Goal: Task Accomplishment & Management: Use online tool/utility

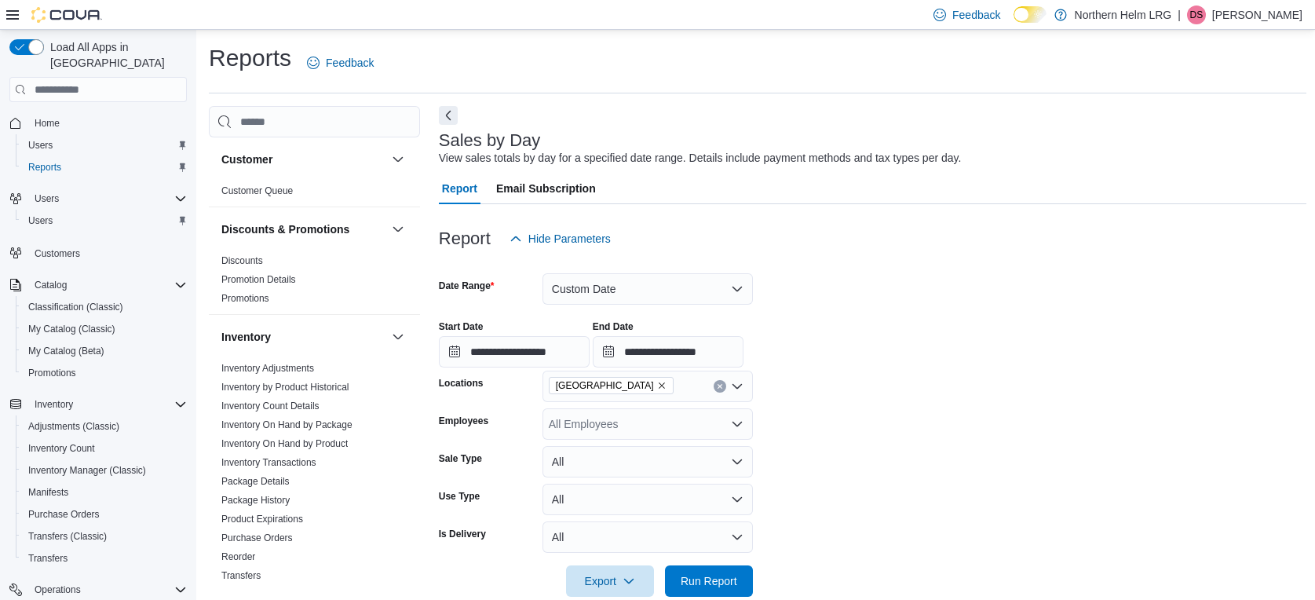
scroll to position [225, 0]
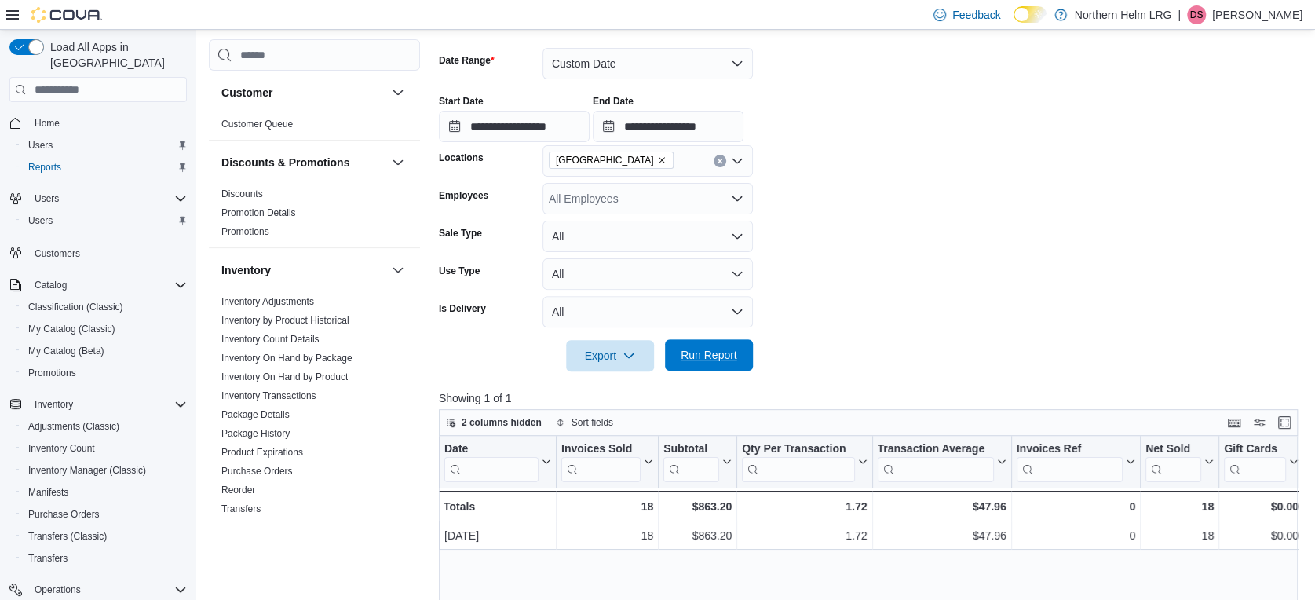
click at [733, 343] on span "Run Report" at bounding box center [708, 354] width 69 height 31
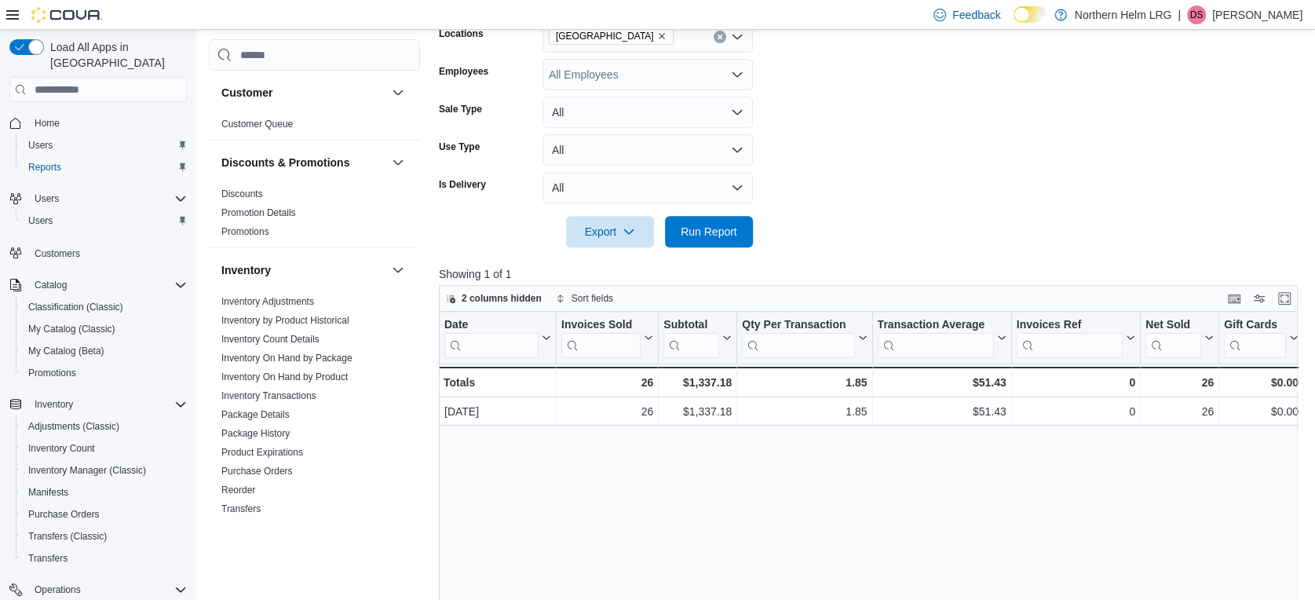
scroll to position [362, 0]
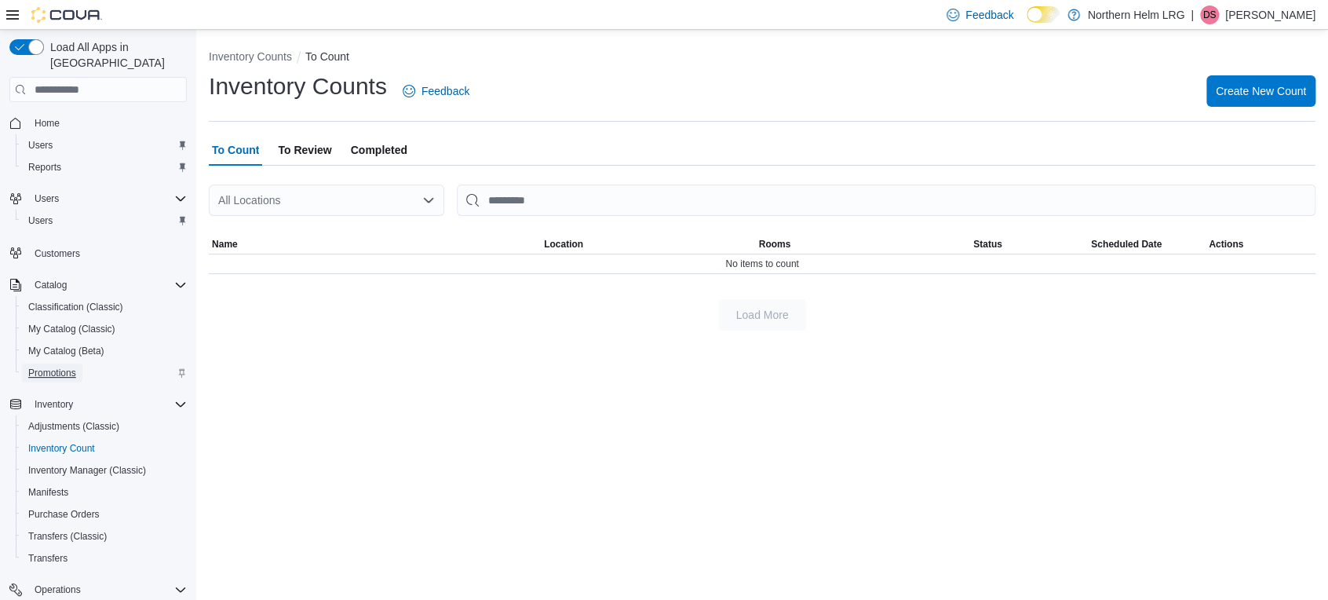
click at [66, 367] on span "Promotions" at bounding box center [52, 373] width 48 height 13
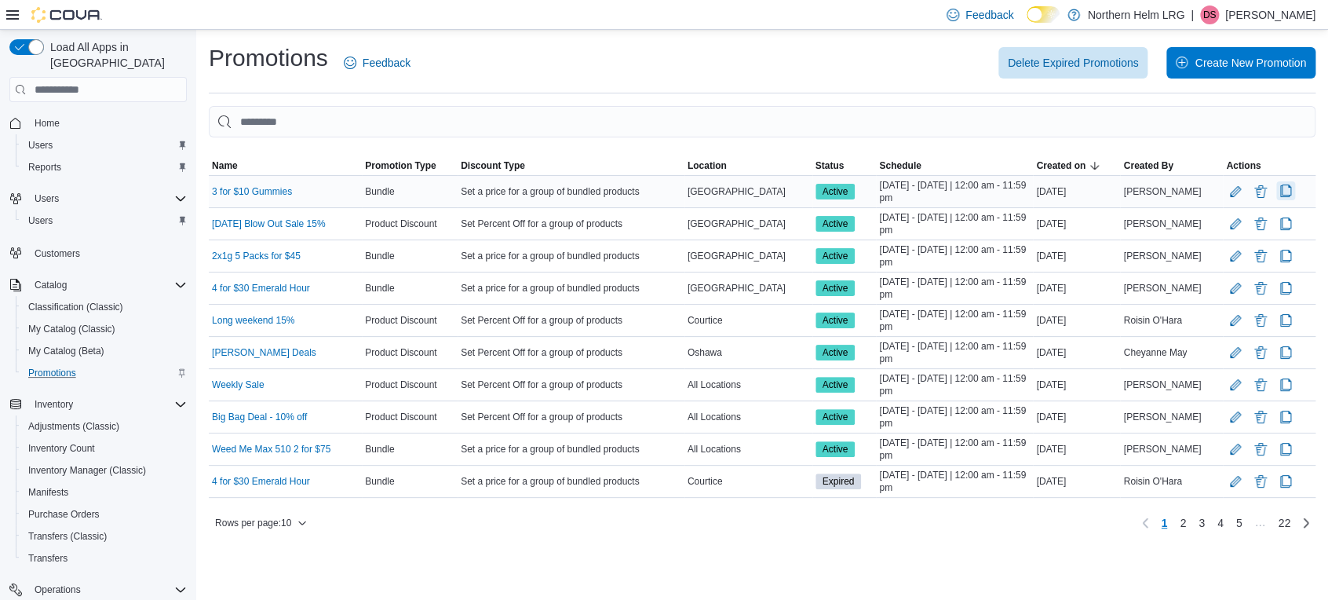
click at [1284, 189] on button "Clone Promotion" at bounding box center [1286, 190] width 19 height 19
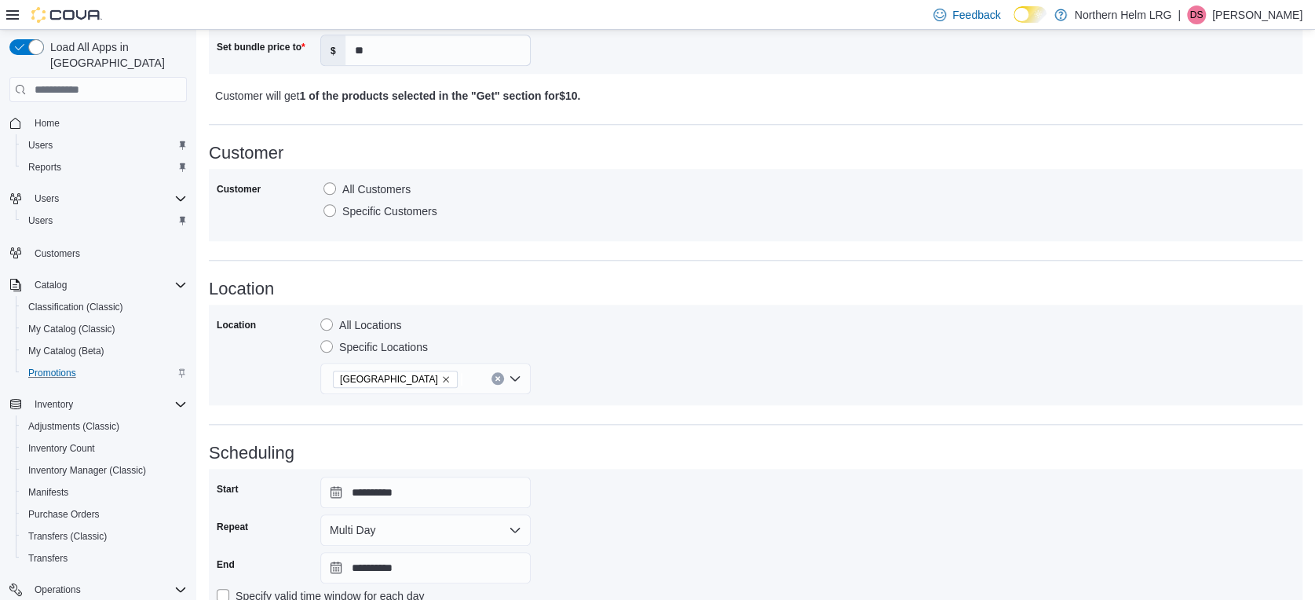
scroll to position [981, 0]
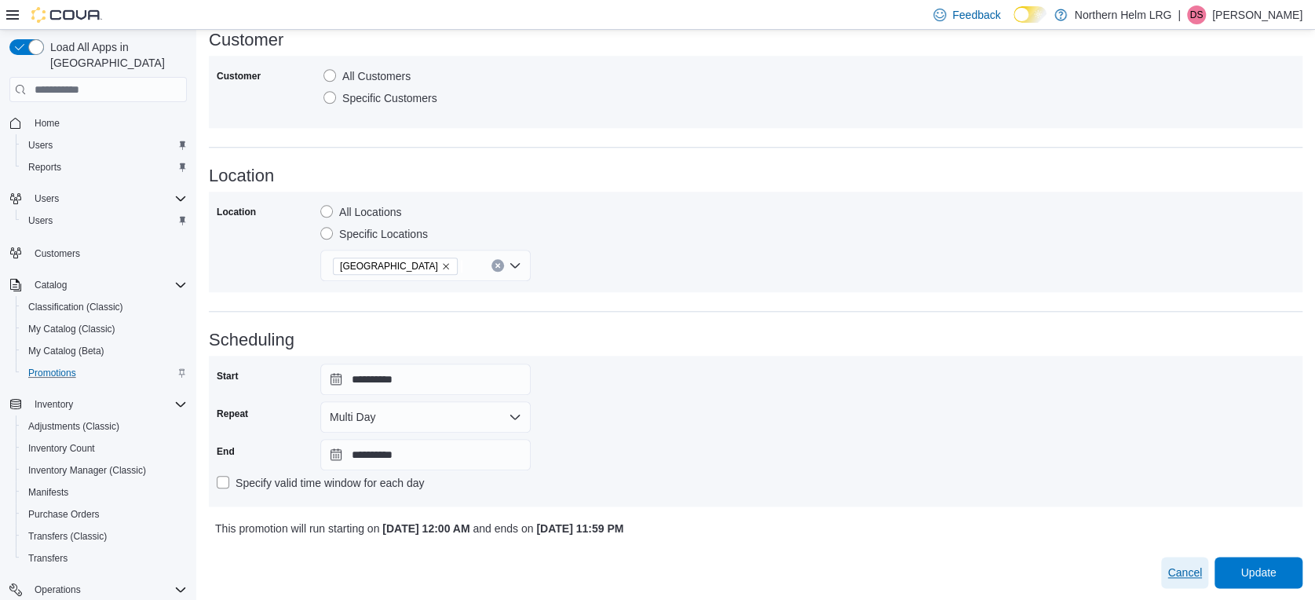
click at [1188, 566] on span "Cancel" at bounding box center [1184, 573] width 35 height 16
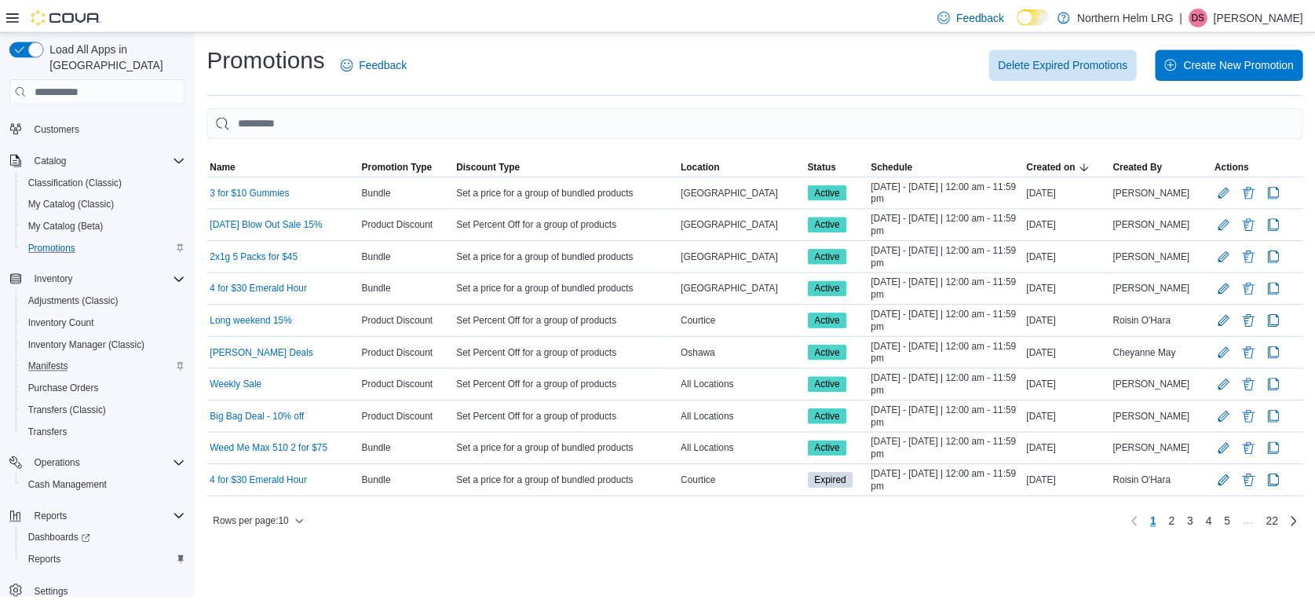
scroll to position [131, 0]
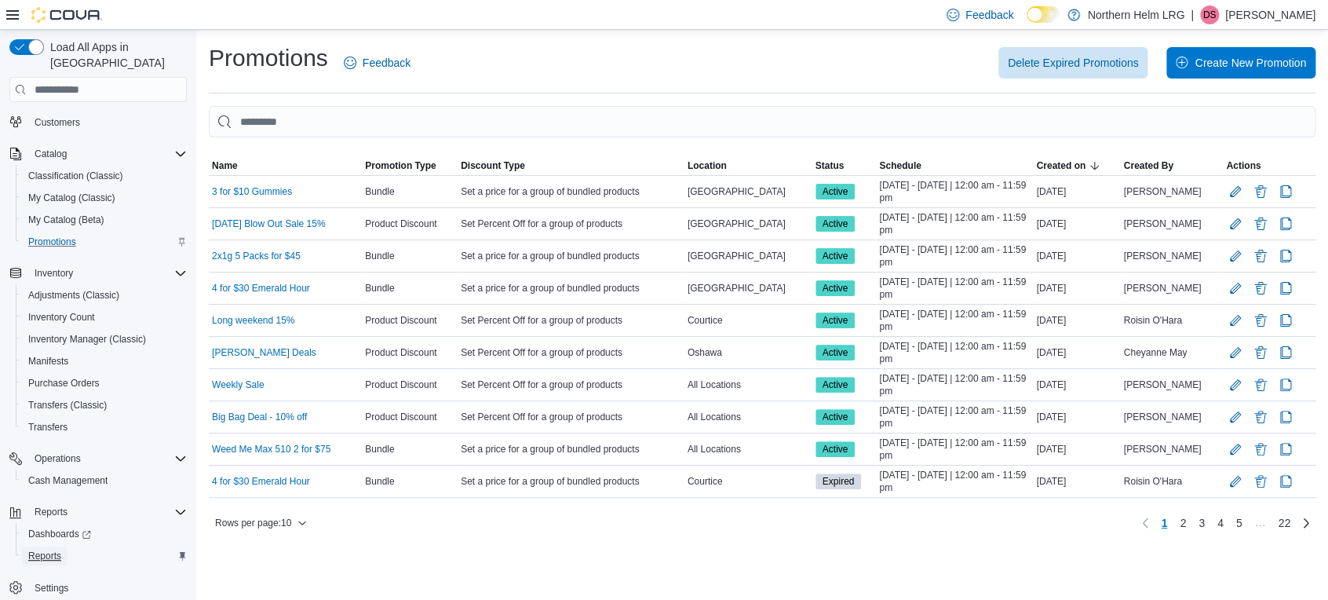
click at [53, 550] on span "Reports" at bounding box center [44, 556] width 33 height 13
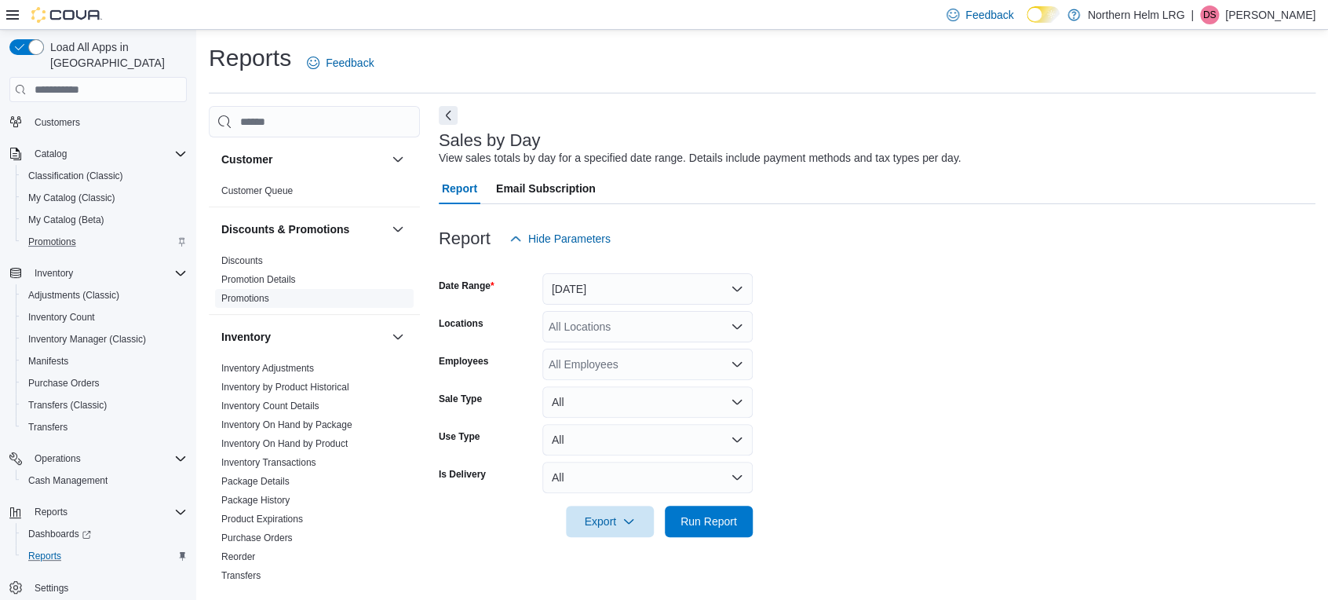
click at [243, 303] on link "Promotions" at bounding box center [245, 298] width 48 height 11
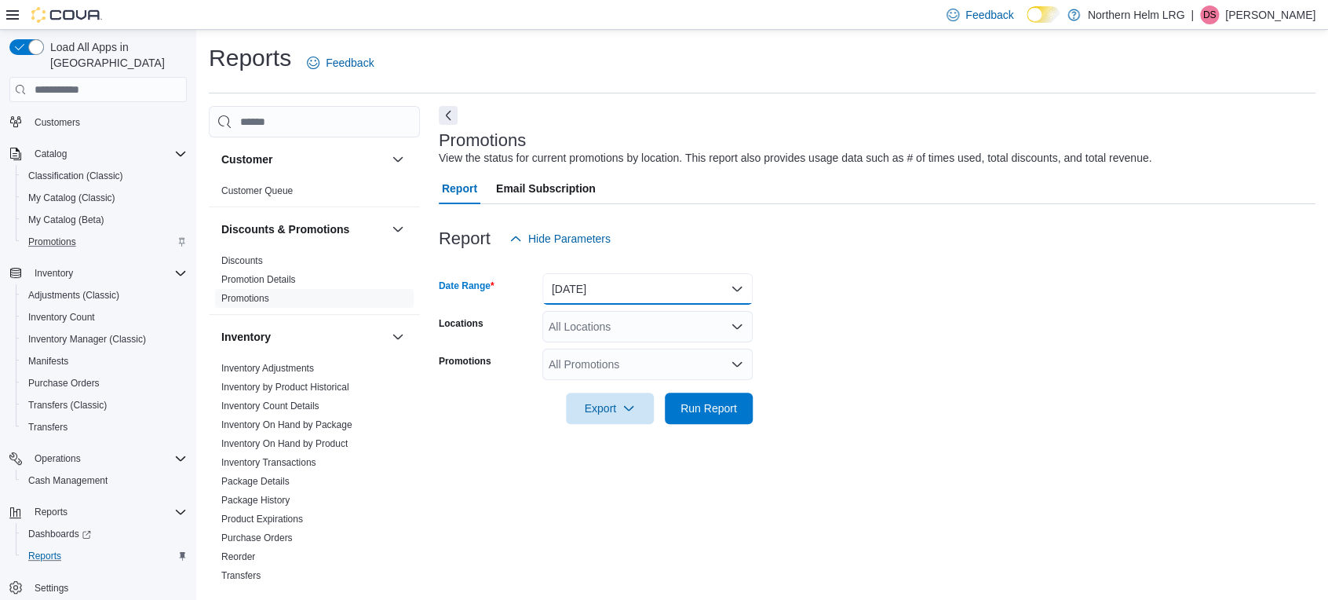
click at [619, 285] on button "Yesterday" at bounding box center [648, 288] width 210 height 31
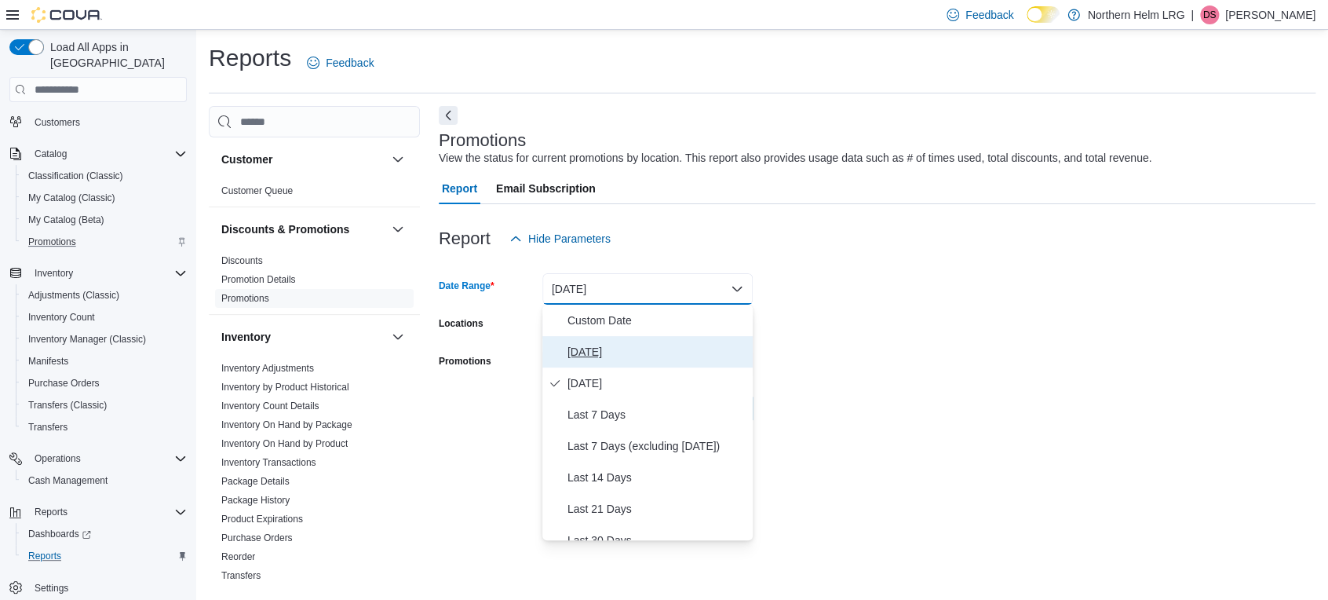
click at [627, 346] on span "Today" at bounding box center [657, 351] width 179 height 19
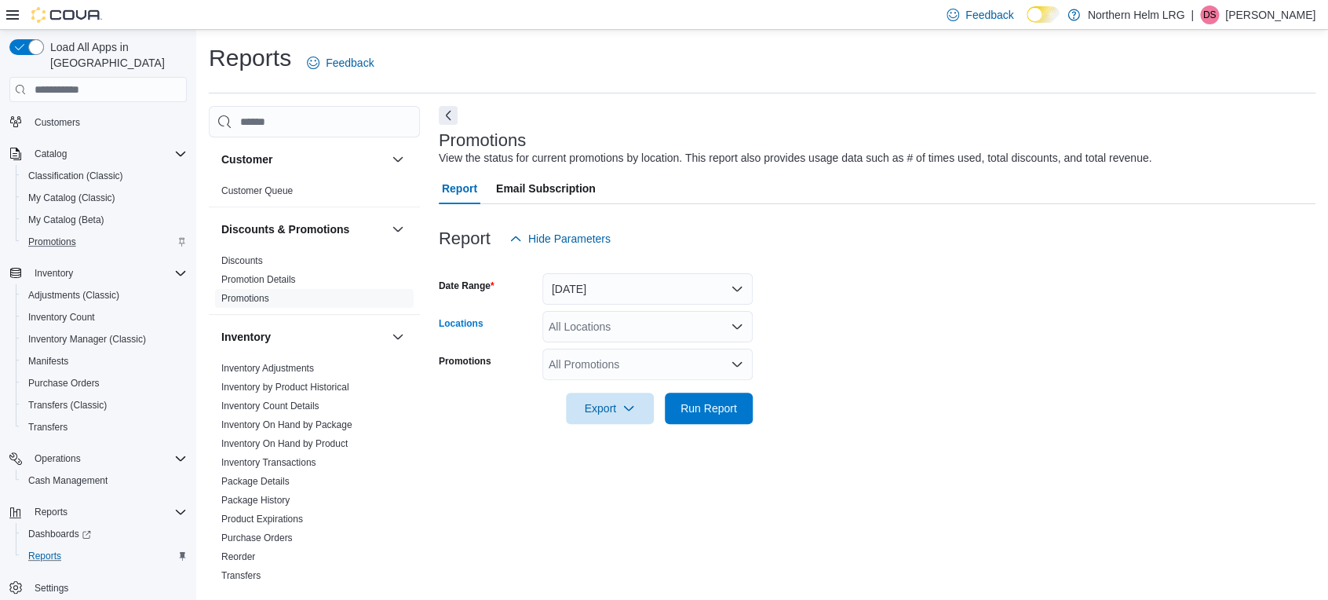
click at [643, 338] on div "All Locations" at bounding box center [648, 326] width 210 height 31
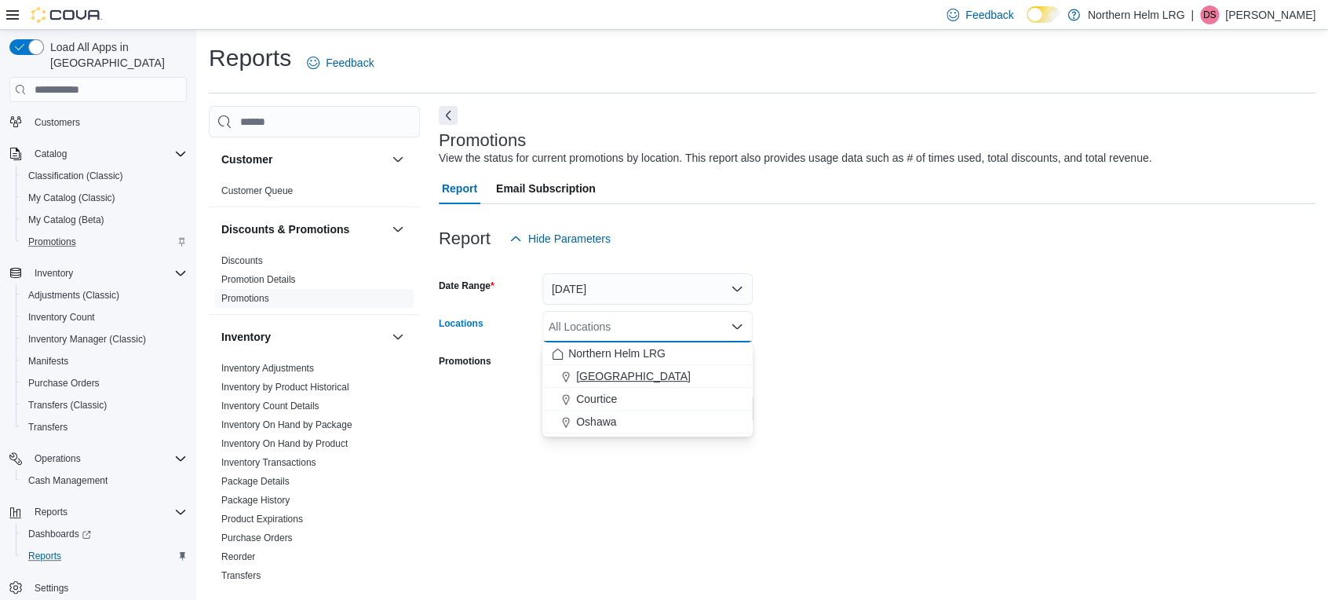
click at [641, 385] on button "[GEOGRAPHIC_DATA]" at bounding box center [648, 376] width 210 height 23
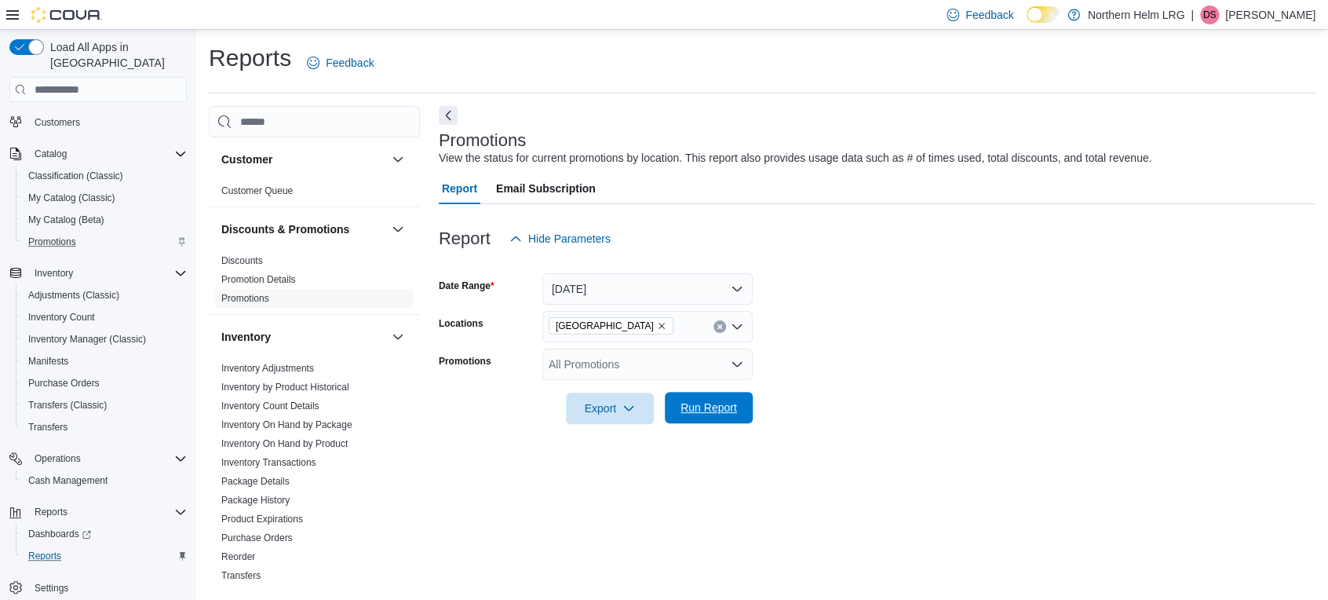
click at [729, 417] on span "Run Report" at bounding box center [708, 407] width 69 height 31
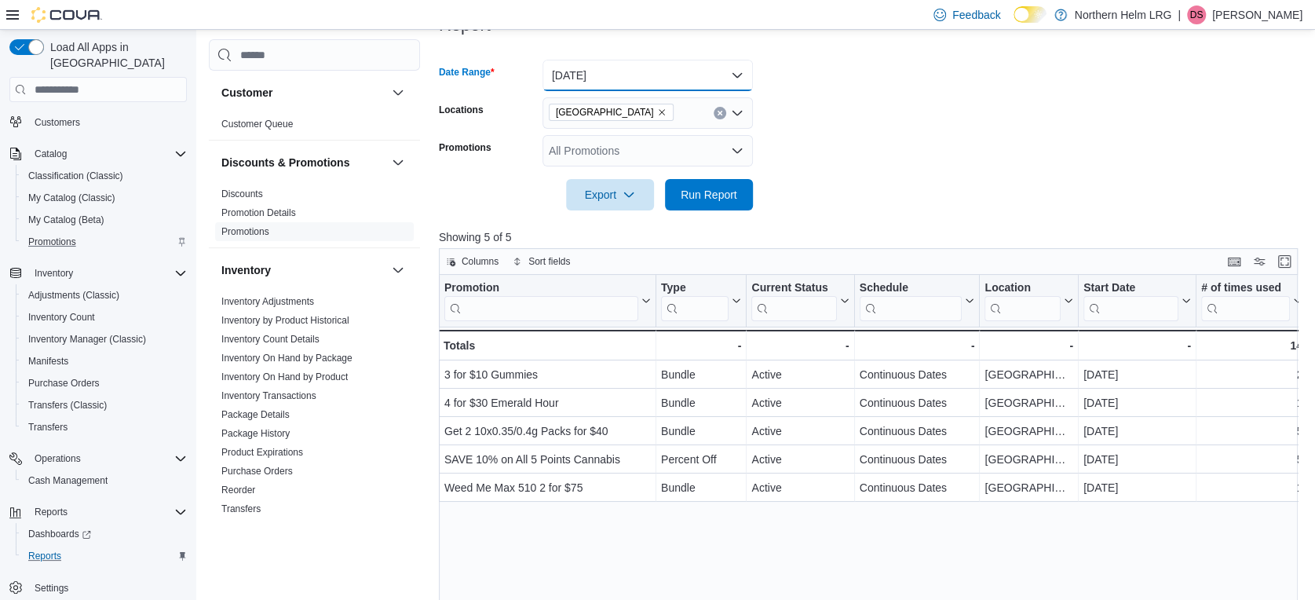
click at [645, 79] on button "Today" at bounding box center [648, 75] width 210 height 31
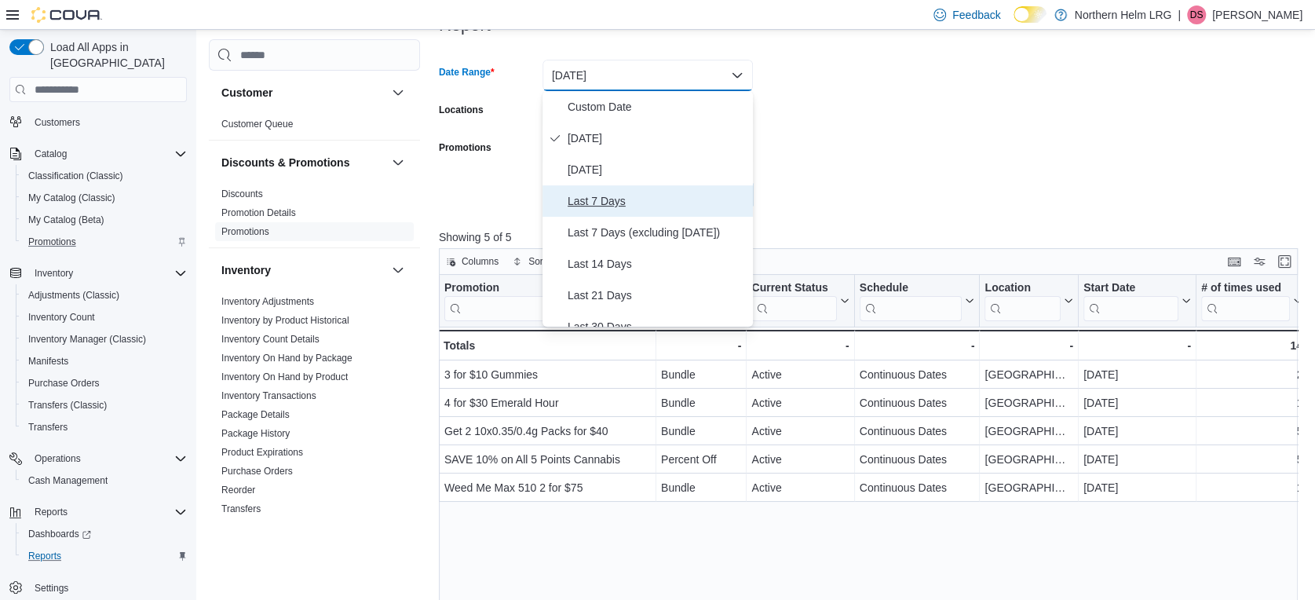
click at [647, 195] on span "Last 7 Days" at bounding box center [657, 201] width 179 height 19
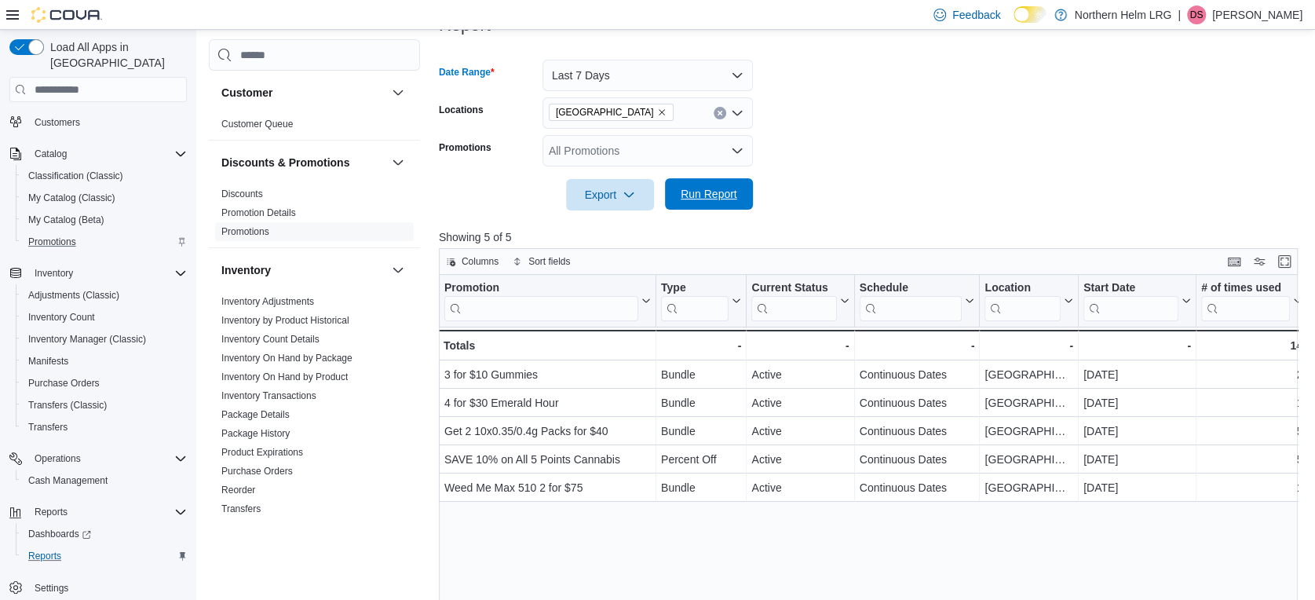
click at [691, 181] on span "Run Report" at bounding box center [708, 193] width 69 height 31
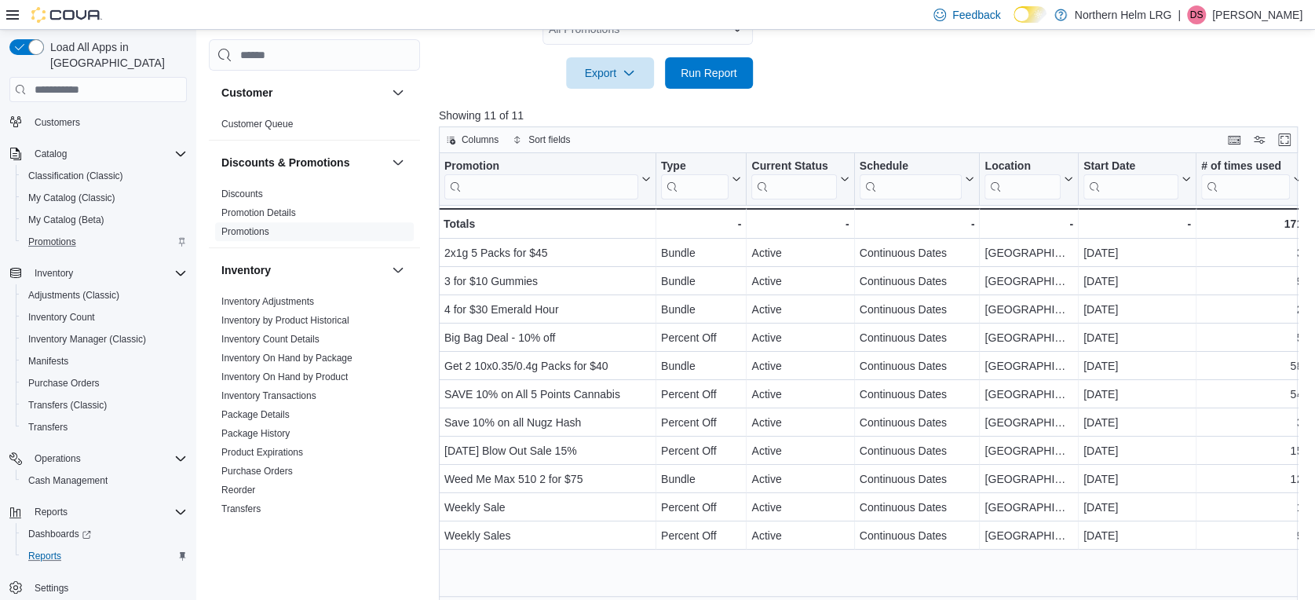
click at [869, 104] on div at bounding box center [873, 98] width 868 height 19
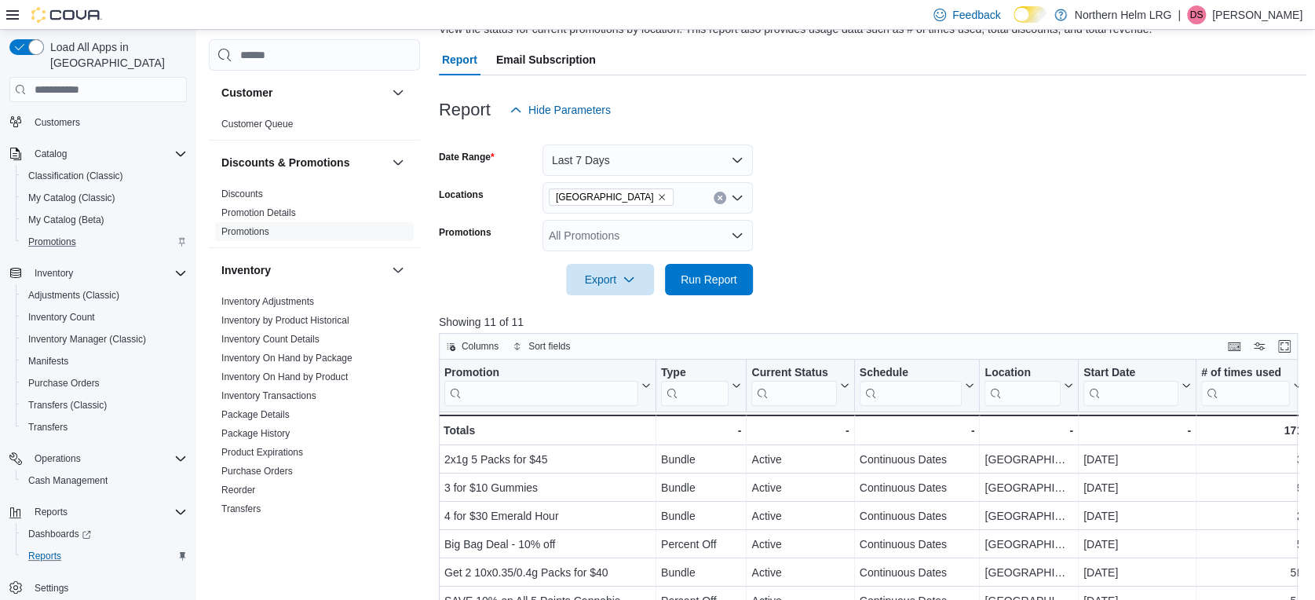
scroll to position [127, 0]
click at [616, 155] on button "Last 7 Days" at bounding box center [648, 161] width 210 height 31
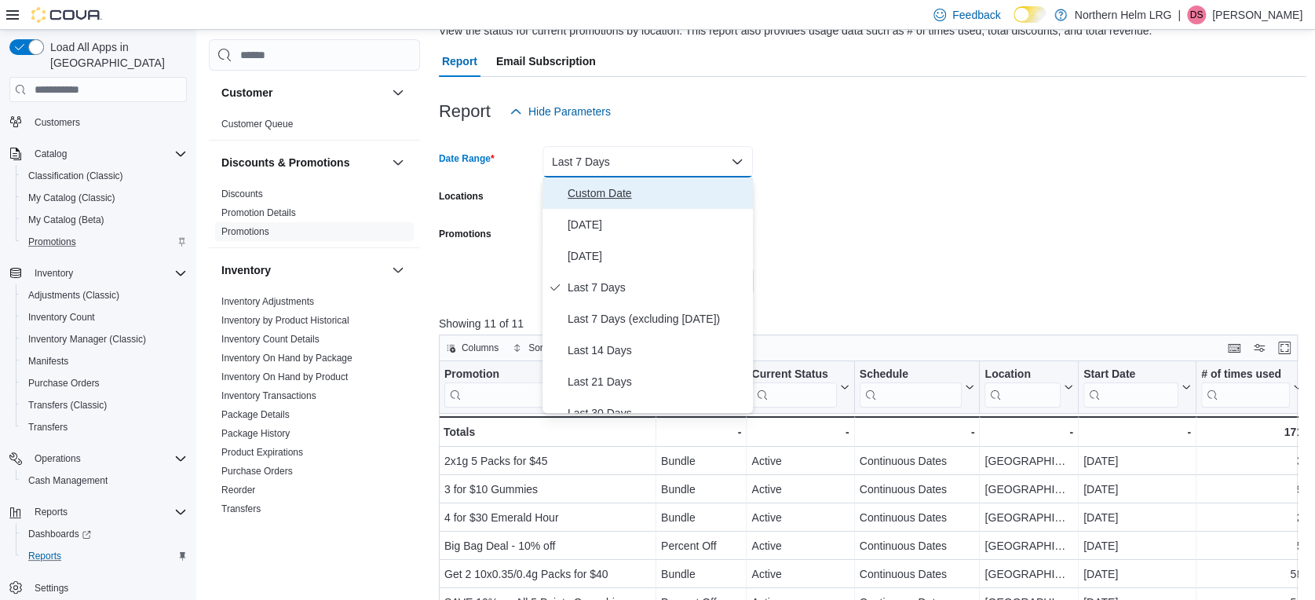
click at [615, 190] on span "Custom Date" at bounding box center [657, 193] width 179 height 19
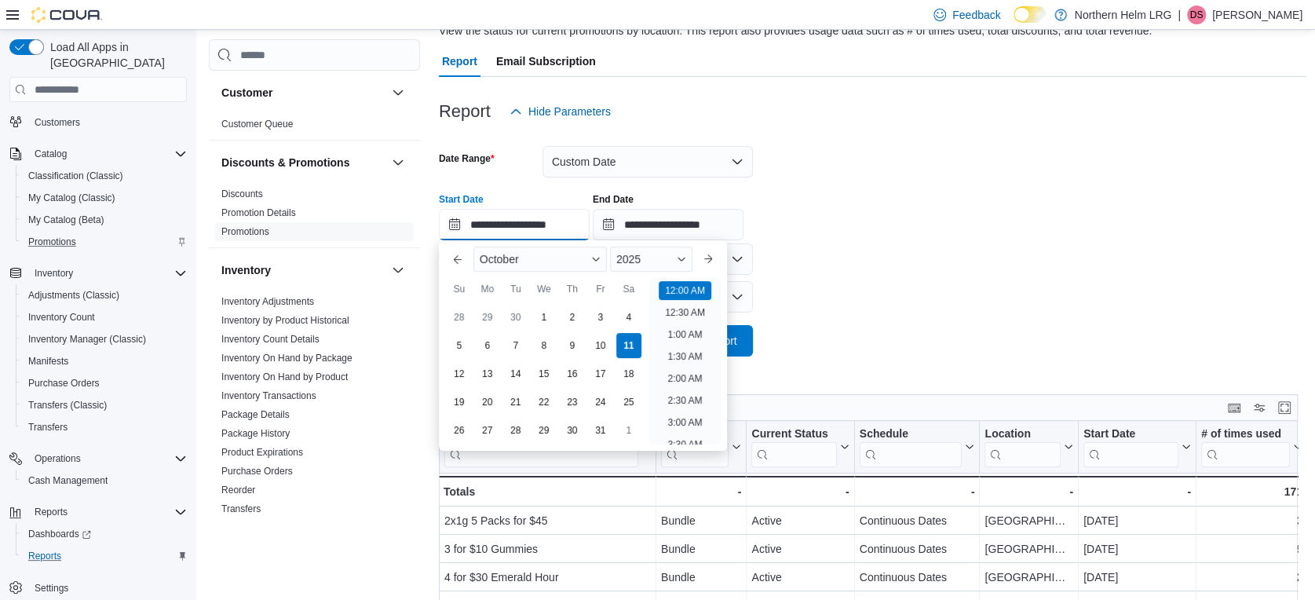
click at [499, 222] on input "**********" at bounding box center [514, 224] width 151 height 31
click at [569, 344] on div "9" at bounding box center [571, 345] width 27 height 27
type input "**********"
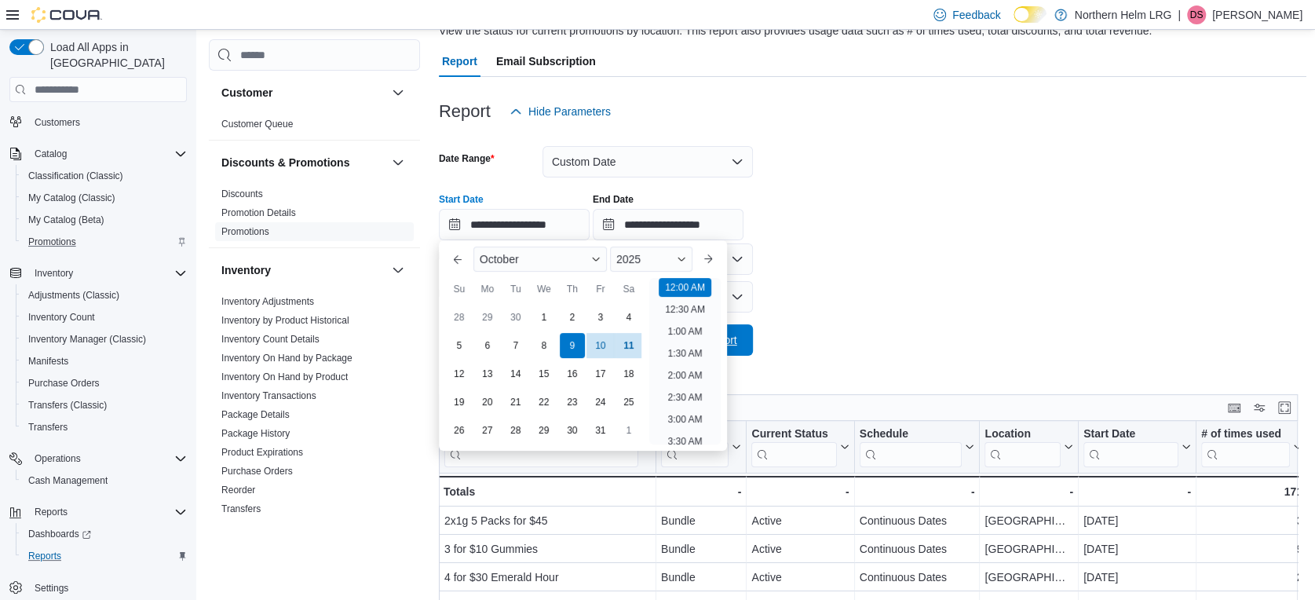
click at [741, 340] on span "Run Report" at bounding box center [708, 339] width 69 height 31
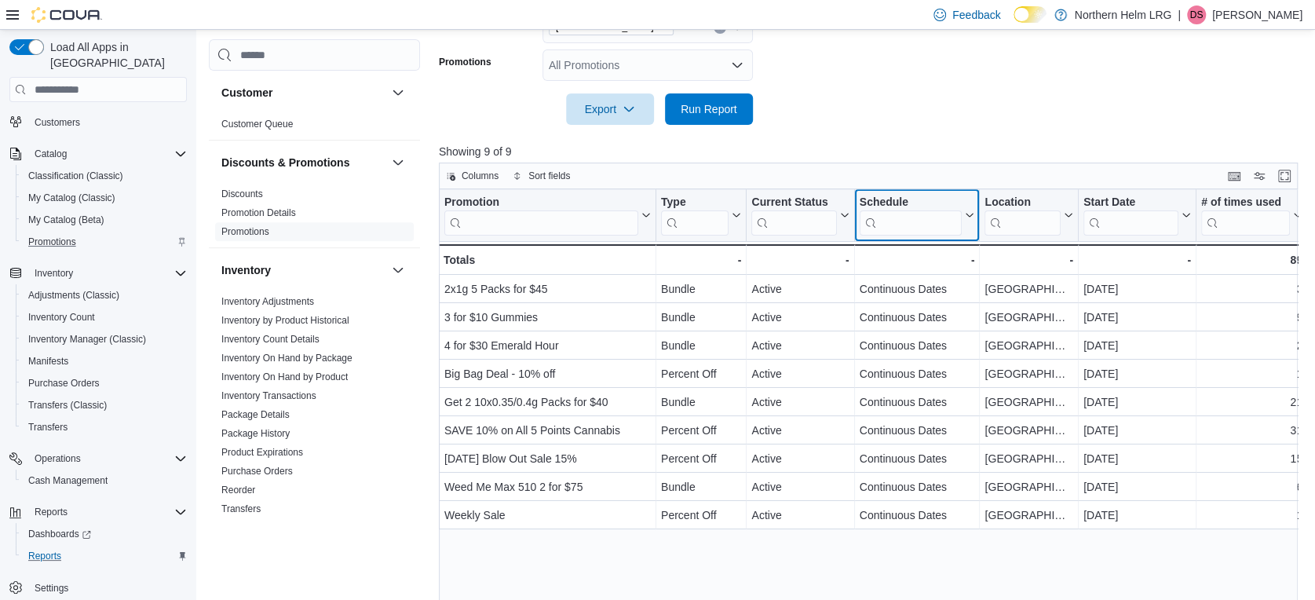
click at [967, 211] on icon at bounding box center [968, 214] width 13 height 9
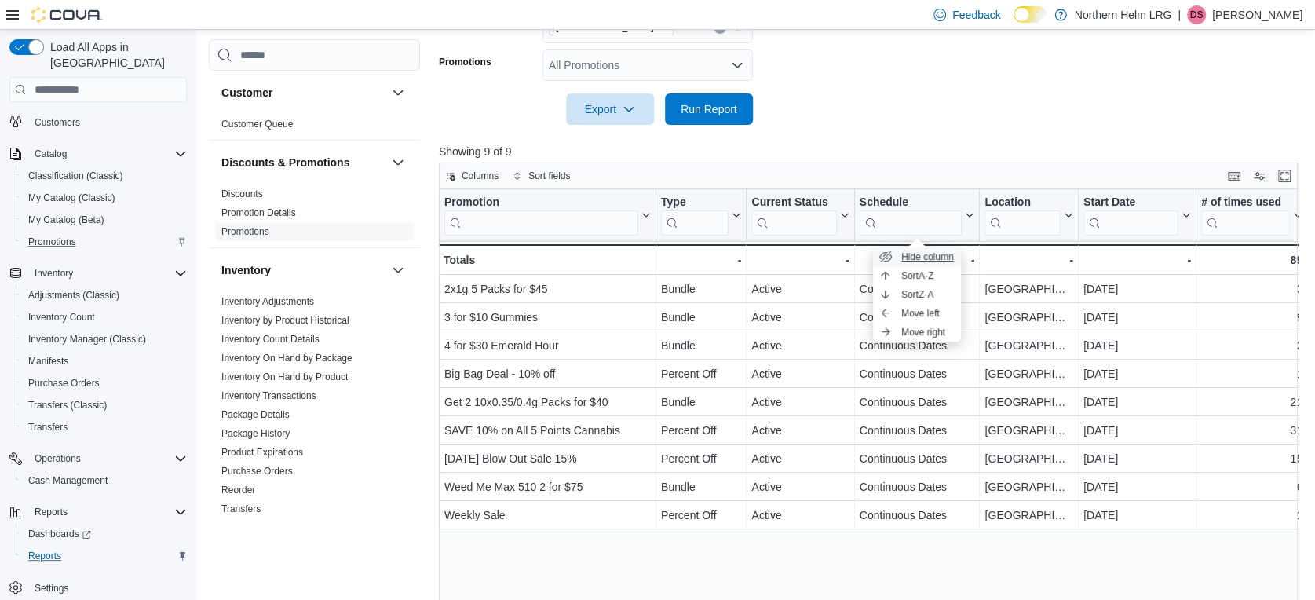
click at [931, 253] on span "Hide column" at bounding box center [927, 256] width 53 height 13
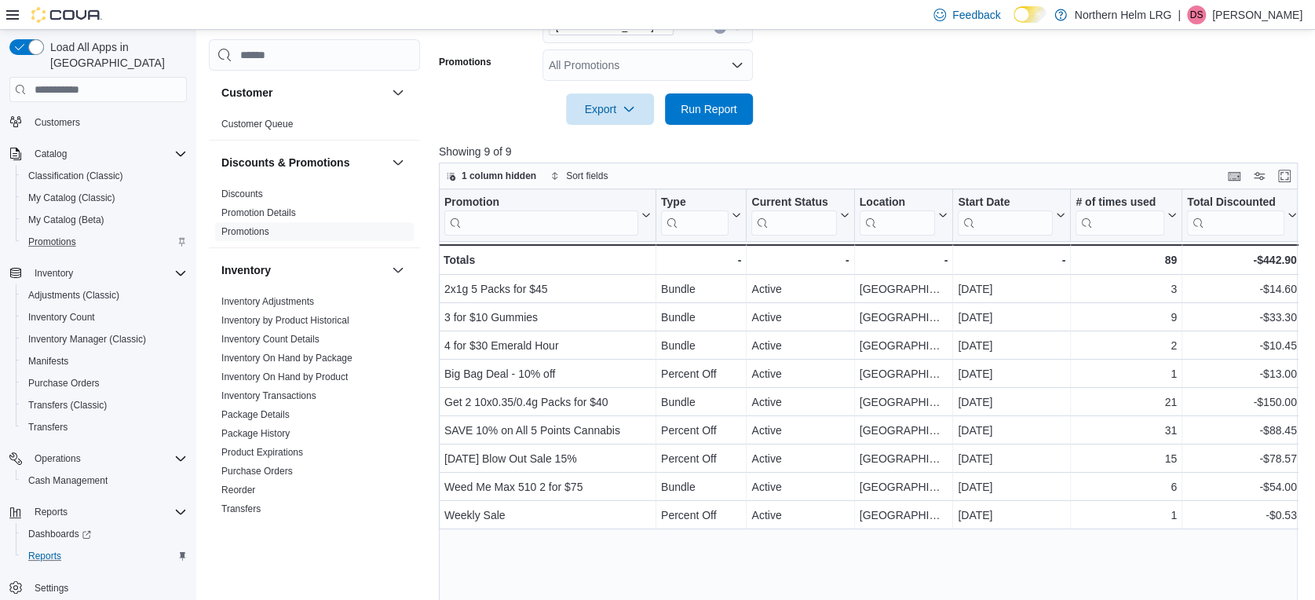
click at [933, 137] on div at bounding box center [873, 134] width 868 height 19
